Goal: Information Seeking & Learning: Learn about a topic

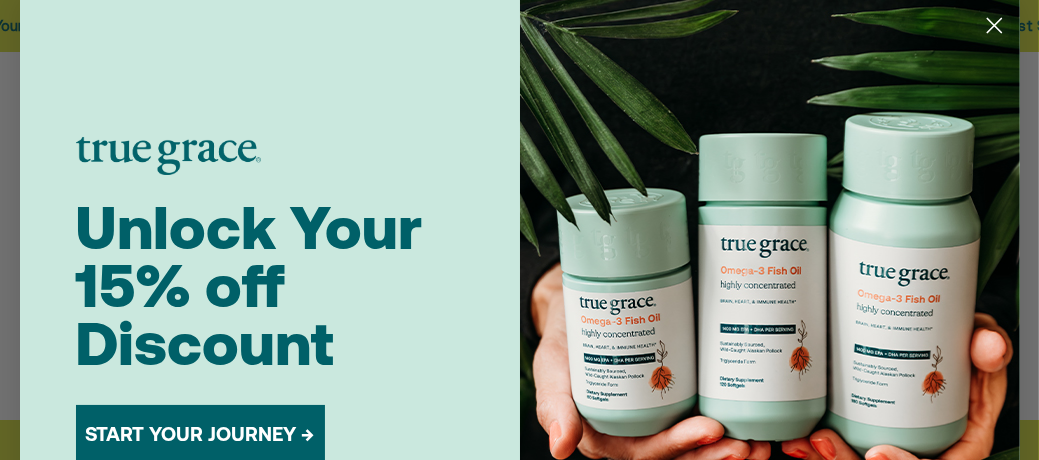
drag, startPoint x: 993, startPoint y: 21, endPoint x: 537, endPoint y: 224, distance: 499.0
click at [991, 21] on circle "Close dialog" at bounding box center [993, 25] width 33 height 33
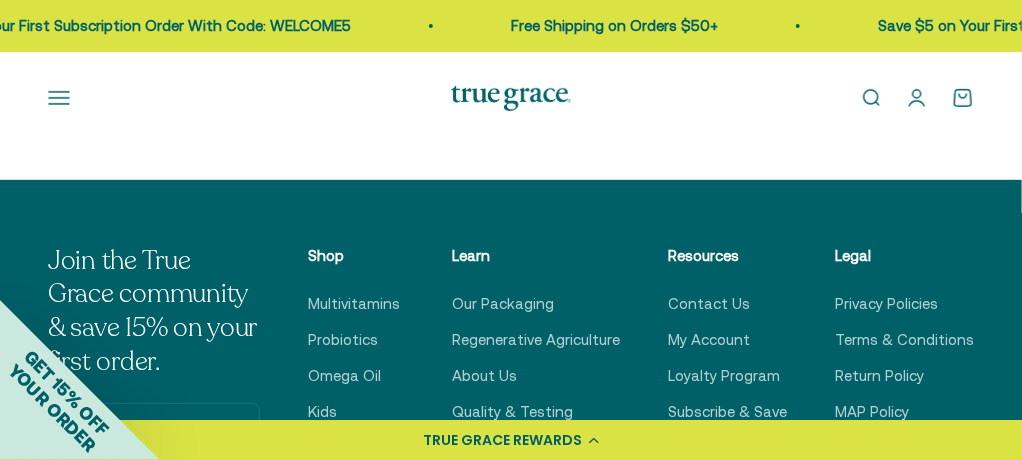
scroll to position [2899, 0]
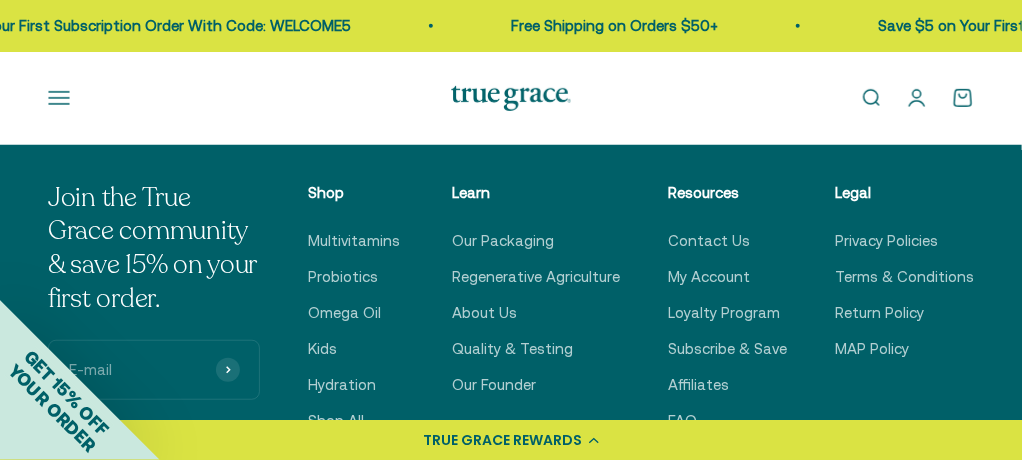
click at [521, 330] on ul "Our Packaging Regenerative Agriculture About Us Quality & Testing Our Founder" at bounding box center [536, 313] width 168 height 168
click at [524, 373] on link "Our Founder" at bounding box center [494, 385] width 84 height 24
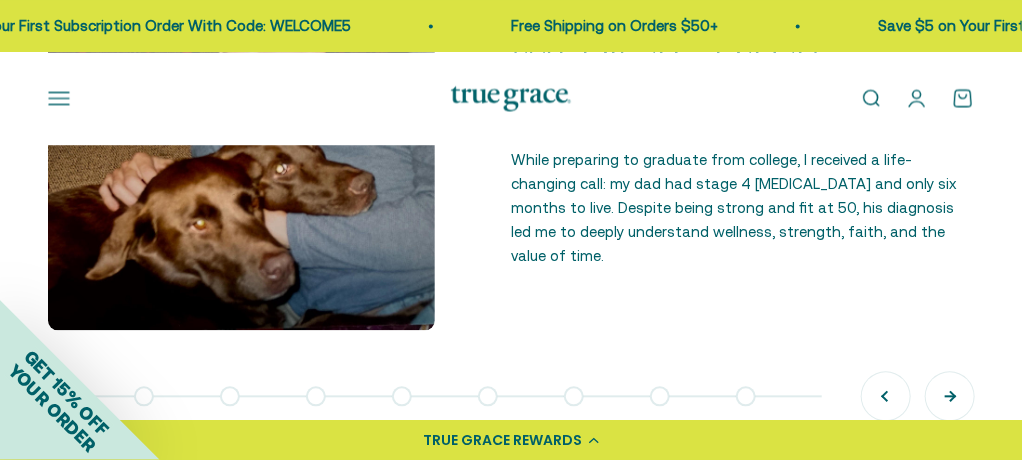
click at [956, 393] on button "Next" at bounding box center [950, 396] width 48 height 48
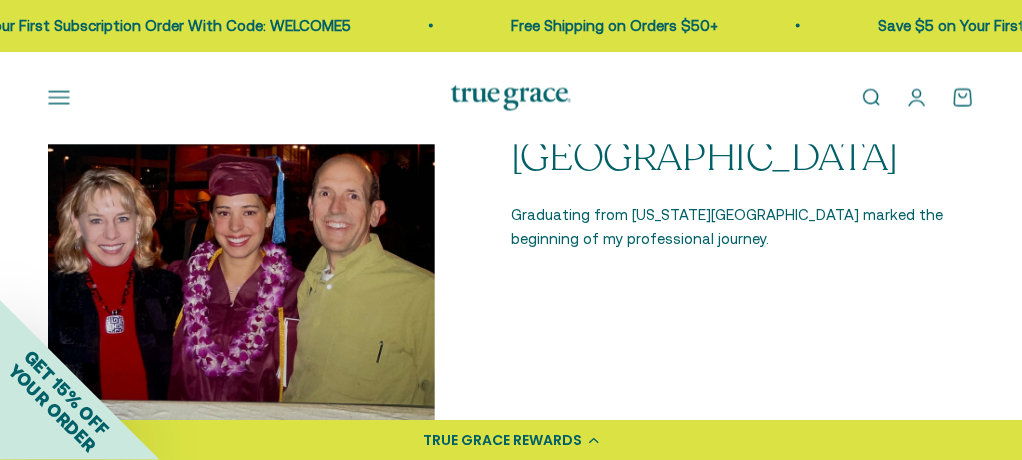
scroll to position [1300, 0]
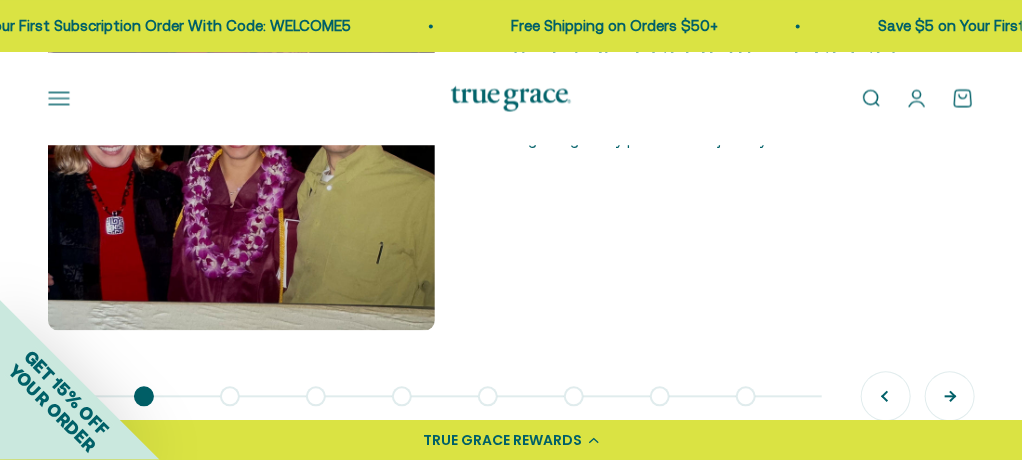
click at [950, 391] on button "Next" at bounding box center [950, 396] width 48 height 48
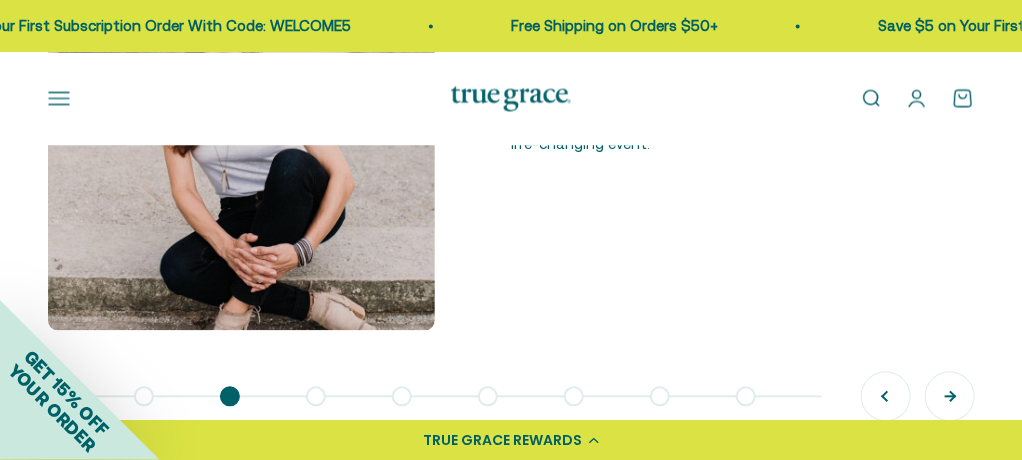
click at [954, 391] on button "Next" at bounding box center [950, 396] width 48 height 48
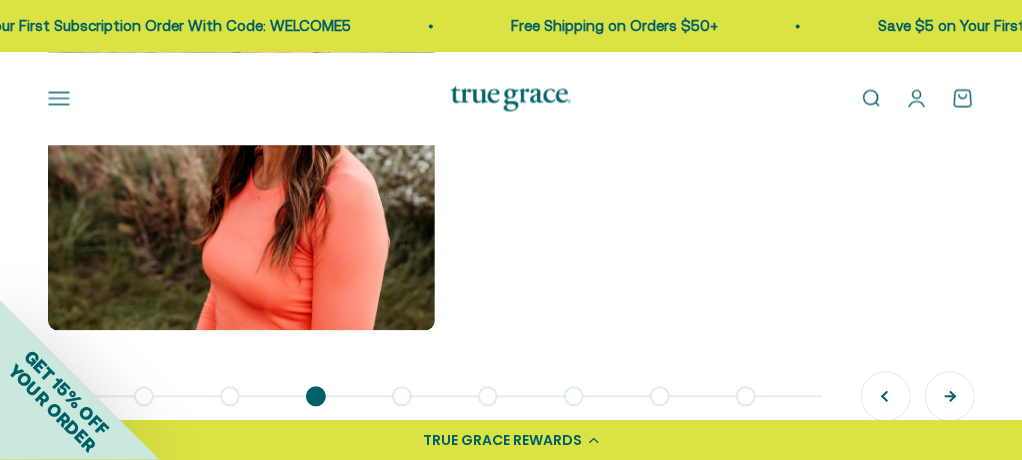
click at [952, 399] on button "Next" at bounding box center [950, 396] width 48 height 48
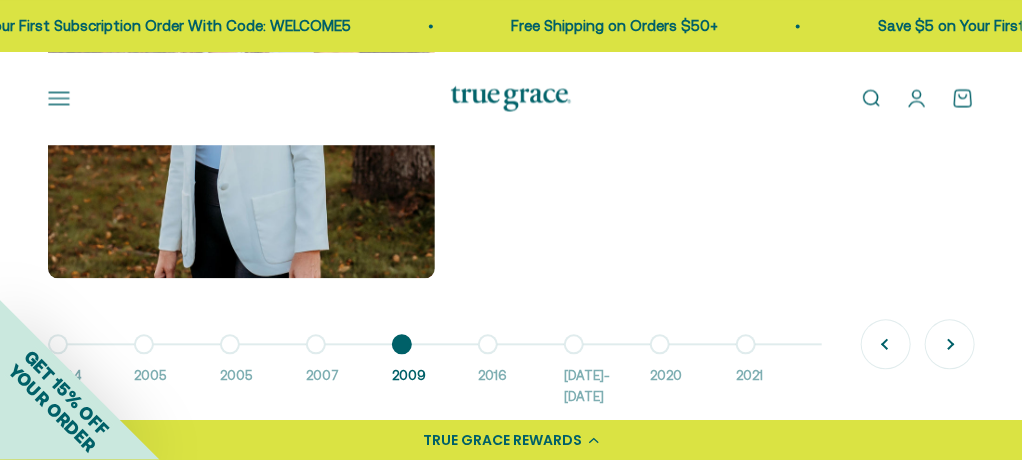
scroll to position [1400, 0]
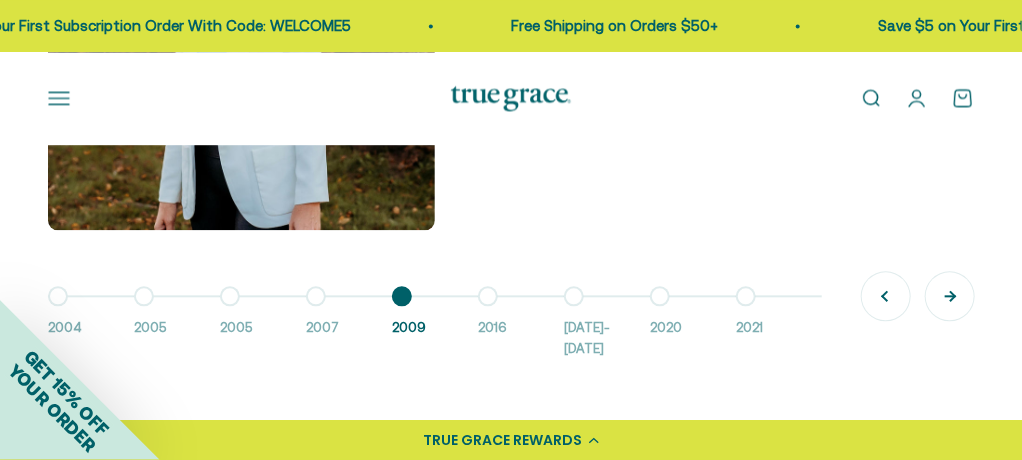
click at [938, 296] on button "Next" at bounding box center [950, 296] width 48 height 48
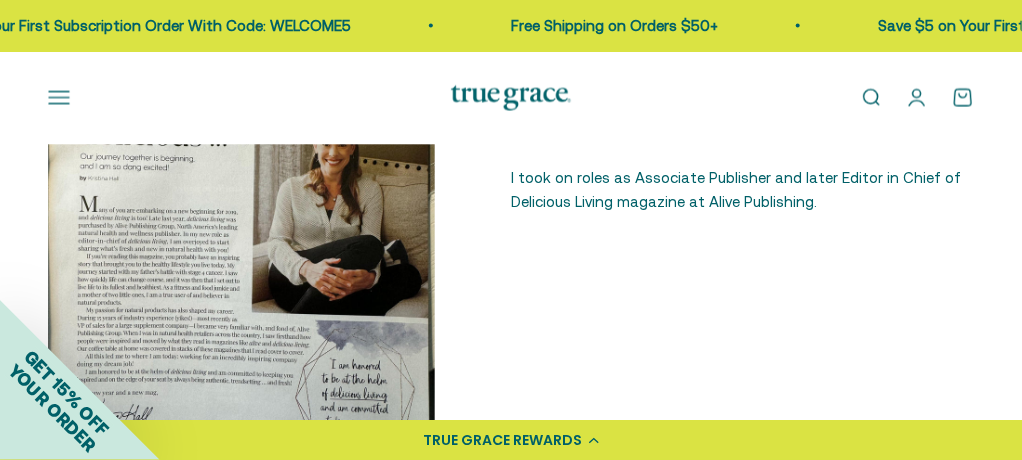
scroll to position [1100, 0]
